Goal: Register for event/course

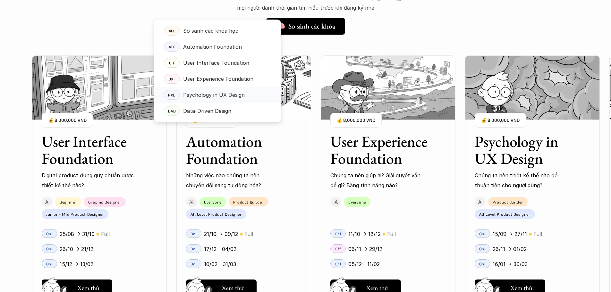
scroll to position [545, 0]
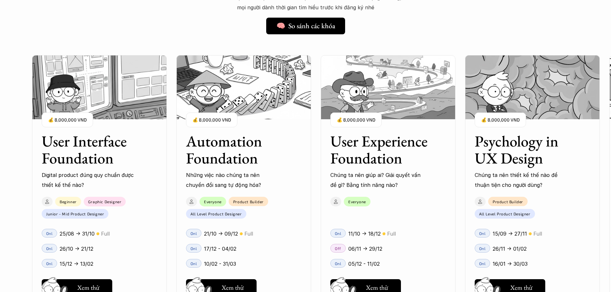
click at [133, 214] on div "Beginner Graphic Designer Junior - Mid Product Designer" at bounding box center [96, 206] width 128 height 25
click at [100, 147] on h3 "User Interface Foundation" at bounding box center [91, 150] width 99 height 34
click at [89, 174] on p "Digital product đúng quy chuẩn được thiết kế thế nào?" at bounding box center [88, 180] width 93 height 20
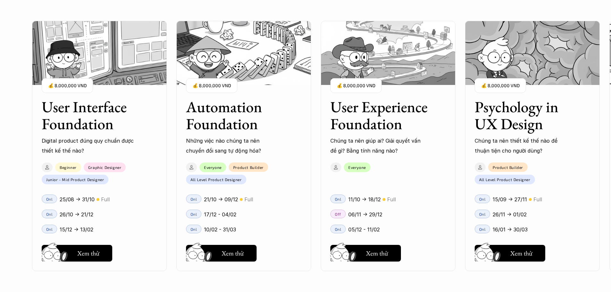
scroll to position [674, 0]
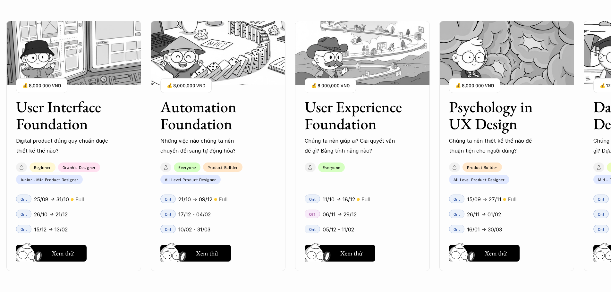
click at [57, 251] on div "01 02 03 04 05 06" at bounding box center [32, 146] width 64 height 292
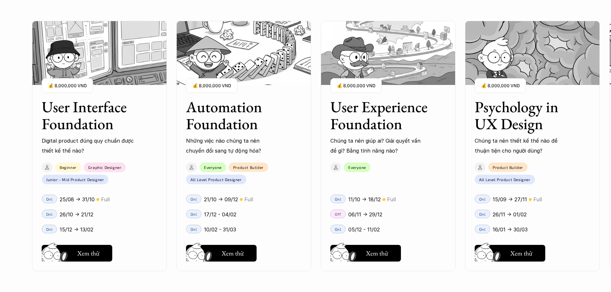
scroll to position [610, 0]
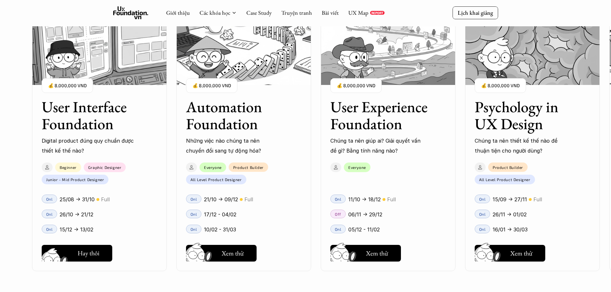
click at [80, 255] on h5 "Xem thử" at bounding box center [88, 255] width 22 height 9
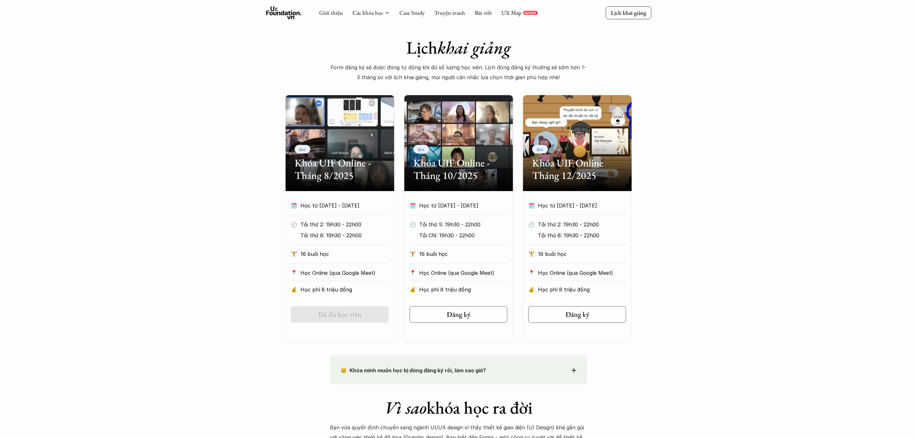
scroll to position [192, 0]
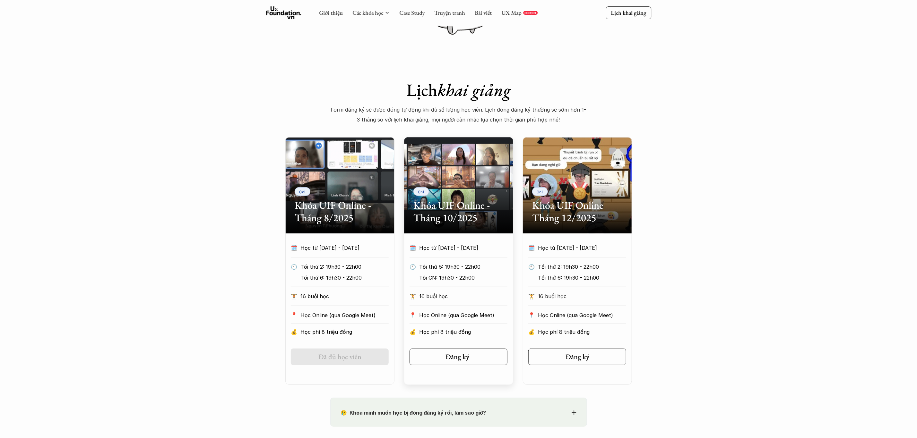
click at [458, 292] on h5 "Đăng ký" at bounding box center [457, 357] width 24 height 8
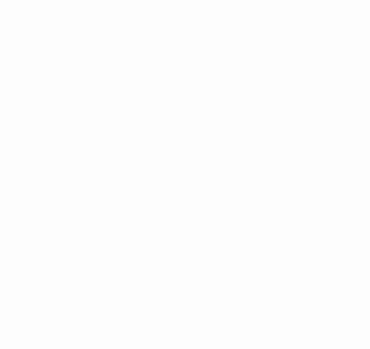
scroll to position [770, 0]
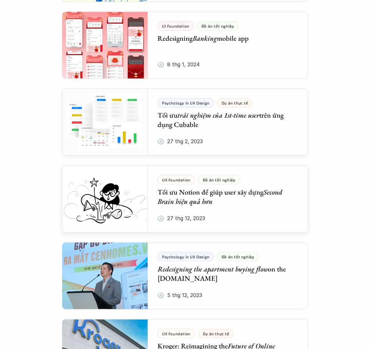
scroll to position [1444, 0]
